Goal: Use online tool/utility

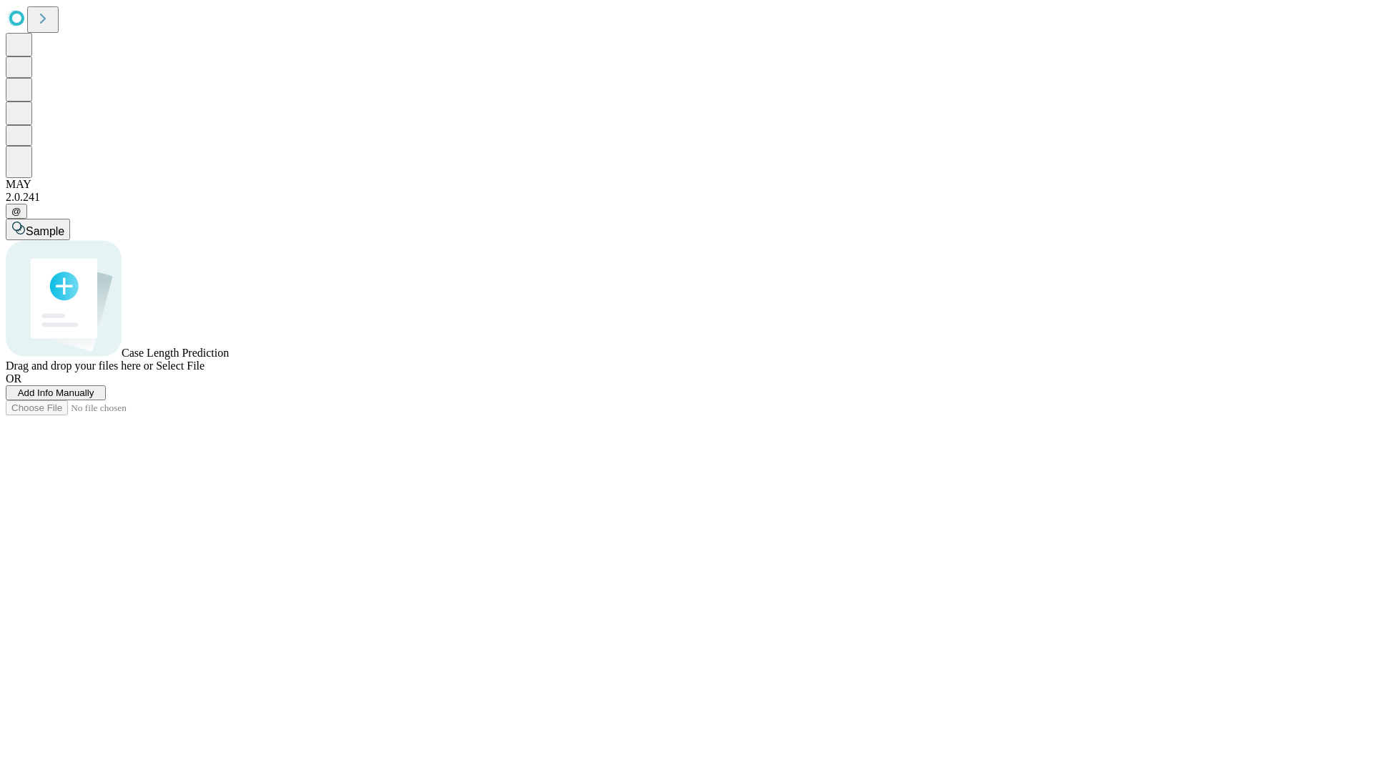
click at [94, 398] on span "Add Info Manually" at bounding box center [56, 393] width 77 height 11
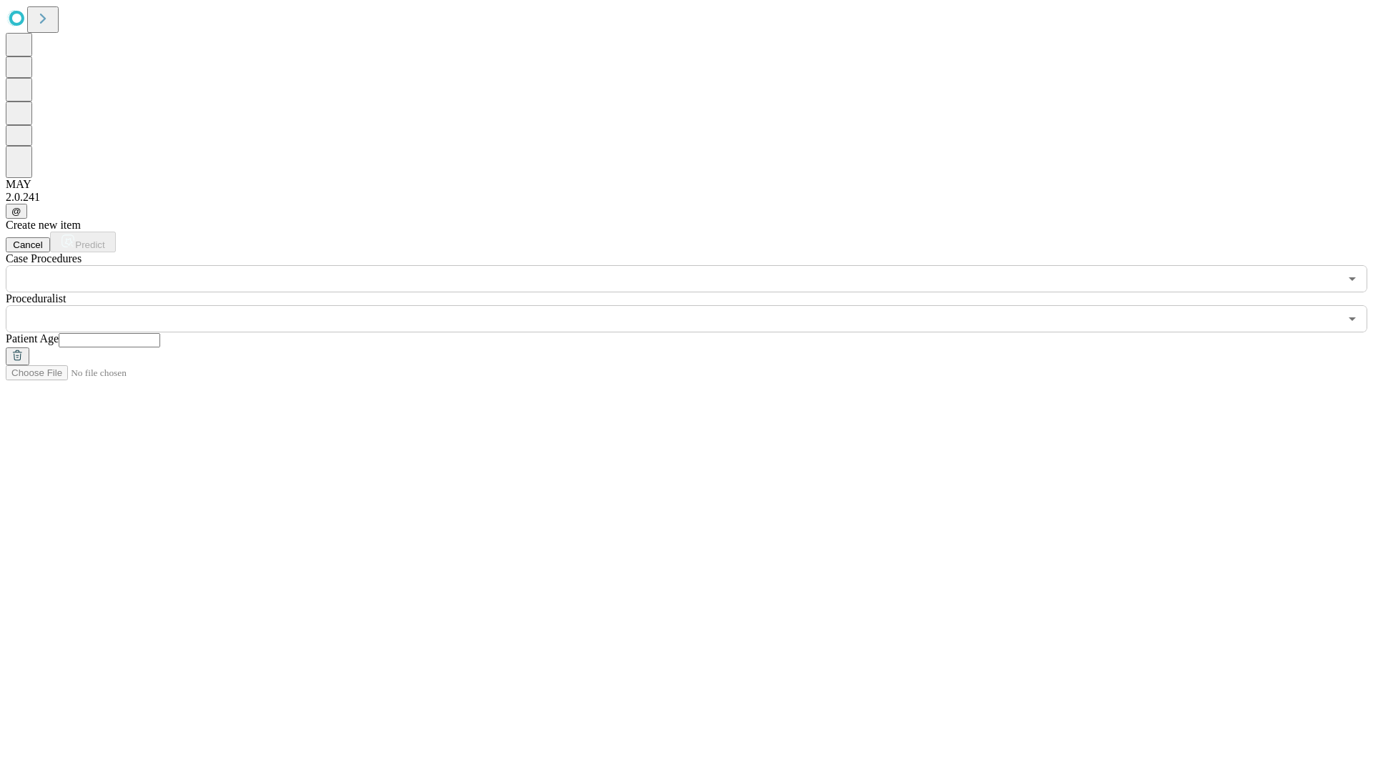
click at [160, 333] on input "text" at bounding box center [110, 340] width 102 height 14
type input "**"
click at [697, 305] on input "text" at bounding box center [673, 318] width 1334 height 27
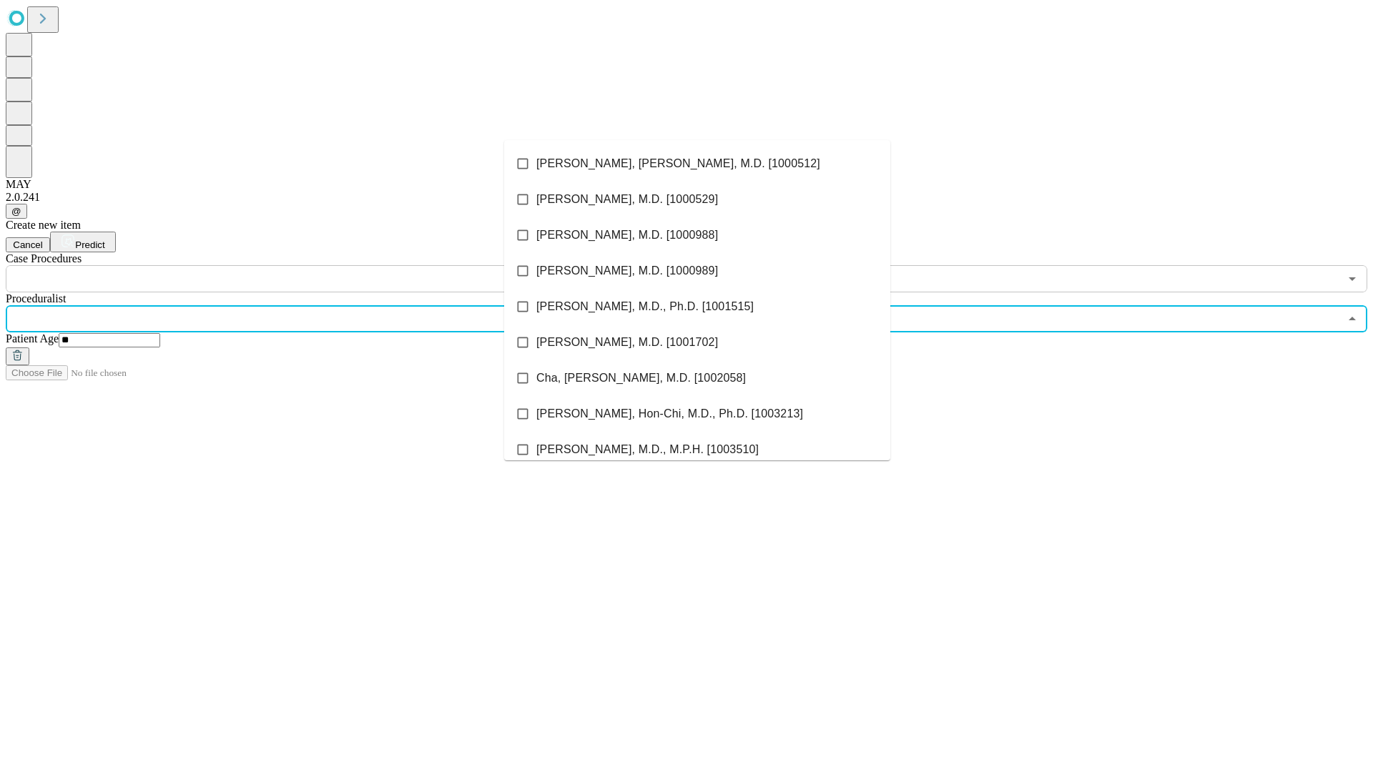
click at [697, 164] on li "[PERSON_NAME], [PERSON_NAME], M.D. [1000512]" at bounding box center [697, 164] width 386 height 36
click at [300, 265] on input "text" at bounding box center [673, 278] width 1334 height 27
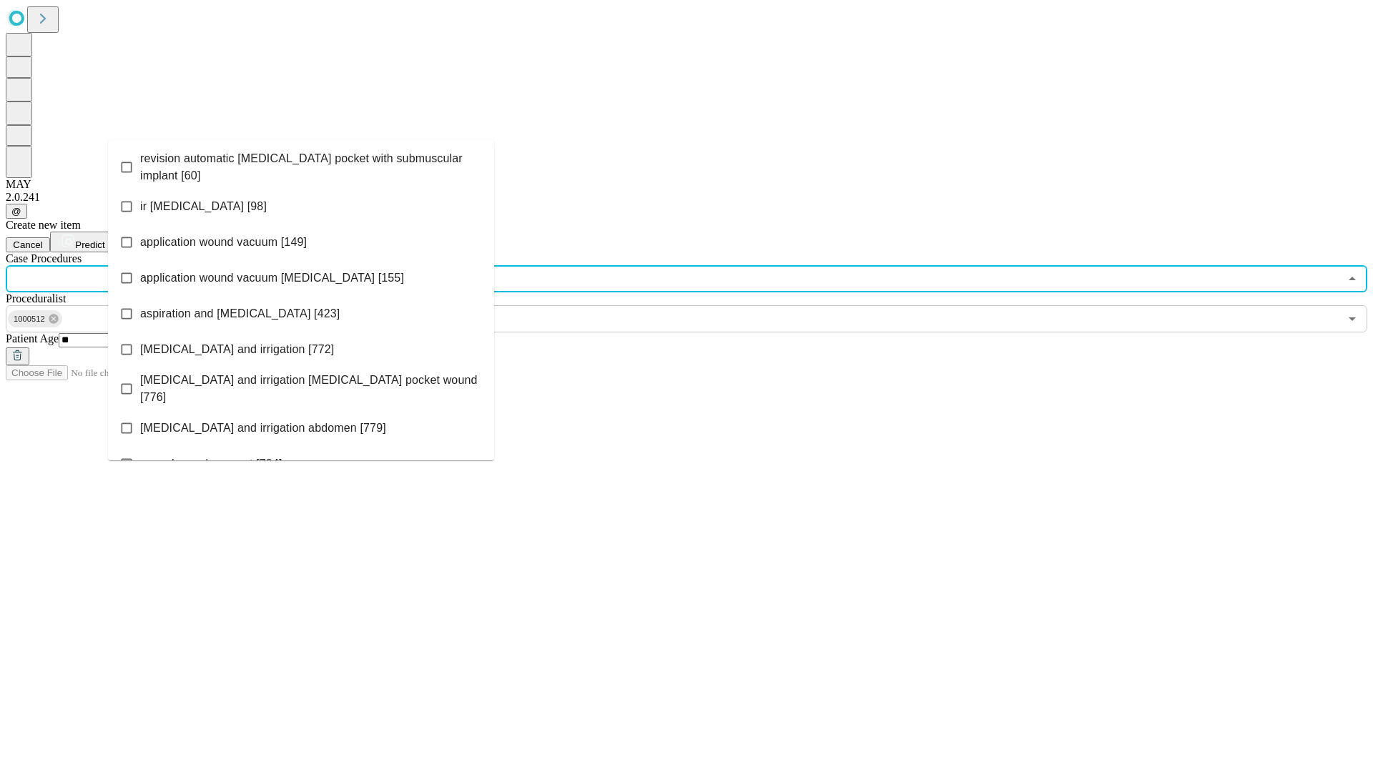
click at [301, 164] on span "revision automatic [MEDICAL_DATA] pocket with submuscular implant [60]" at bounding box center [311, 167] width 343 height 34
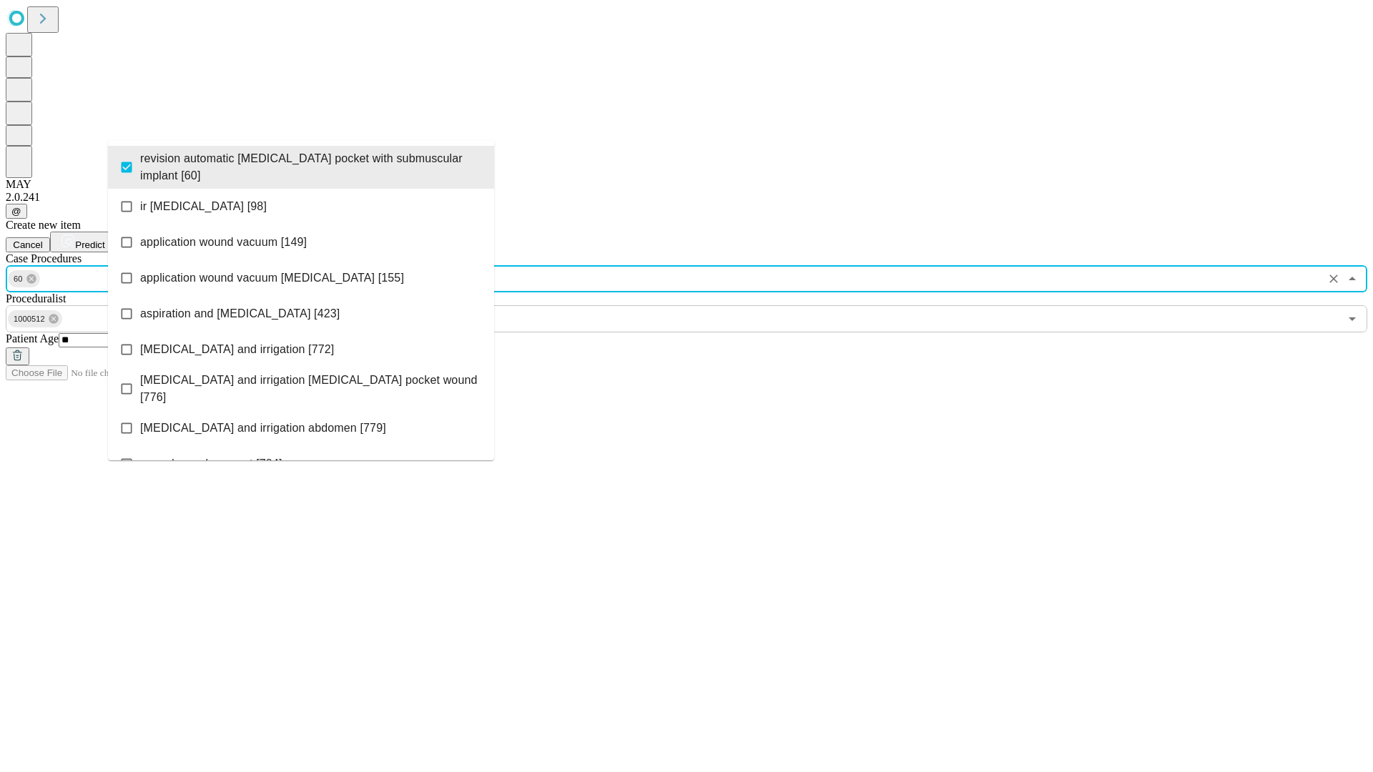
click at [104, 240] on span "Predict" at bounding box center [89, 245] width 29 height 11
